Goal: Find specific page/section: Find specific page/section

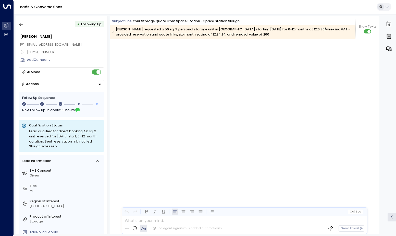
scroll to position [526, 0]
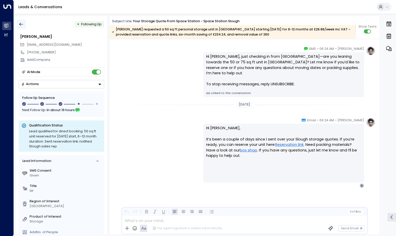
click at [23, 25] on icon "button" at bounding box center [21, 24] width 5 height 5
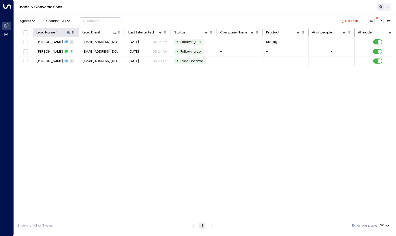
click at [67, 33] on icon at bounding box center [68, 32] width 4 height 4
click at [98, 50] on icon "button" at bounding box center [96, 49] width 3 height 3
click at [88, 50] on input "text" at bounding box center [68, 49] width 63 height 9
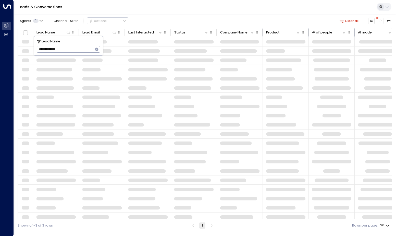
type input "**********"
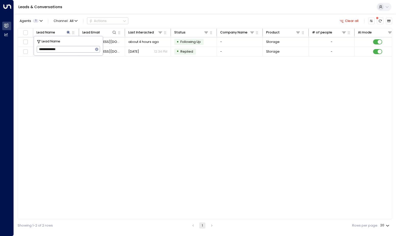
click at [120, 106] on div "Lead Name Lead Email Last Interacted Status Company Name Product # of people AI…" at bounding box center [205, 123] width 375 height 191
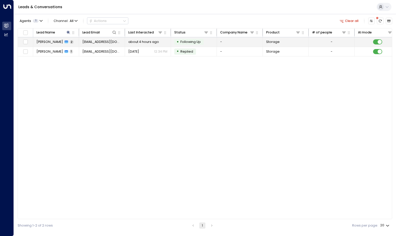
click at [58, 40] on span "[PERSON_NAME]" at bounding box center [49, 42] width 27 height 5
